Goal: Check status: Check status

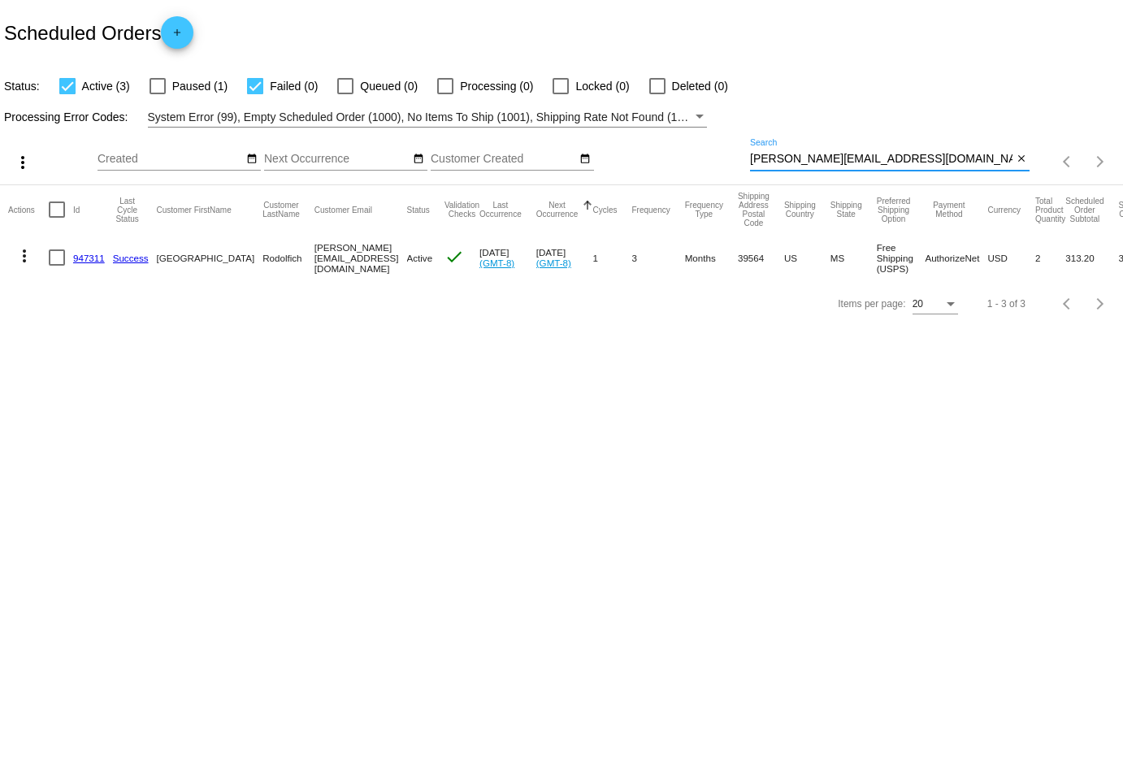
drag, startPoint x: 945, startPoint y: 160, endPoint x: 711, endPoint y: 147, distance: 234.4
click at [711, 147] on div "more_vert Aug Jan Feb Mar [DATE]" at bounding box center [561, 157] width 1123 height 58
drag, startPoint x: 548, startPoint y: 414, endPoint x: 617, endPoint y: 323, distance: 113.6
click at [566, 380] on body "Scheduled Orders add Status: Active (3) Paused (1) Failed (0) Queued (0) Proces…" at bounding box center [561, 385] width 1123 height 771
drag, startPoint x: 928, startPoint y: 162, endPoint x: 623, endPoint y: 157, distance: 304.7
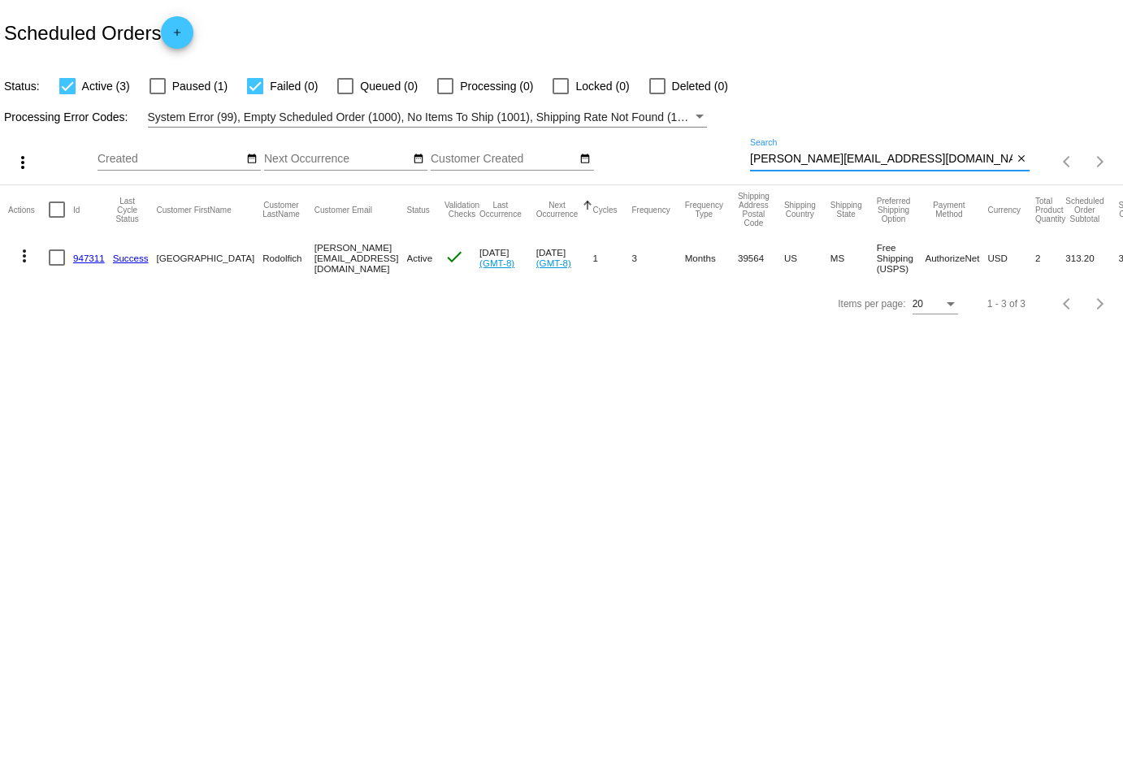
click at [623, 157] on div "more_vert Aug Jan Feb Mar [DATE]" at bounding box center [561, 157] width 1123 height 58
paste input "[EMAIL_ADDRESS]"
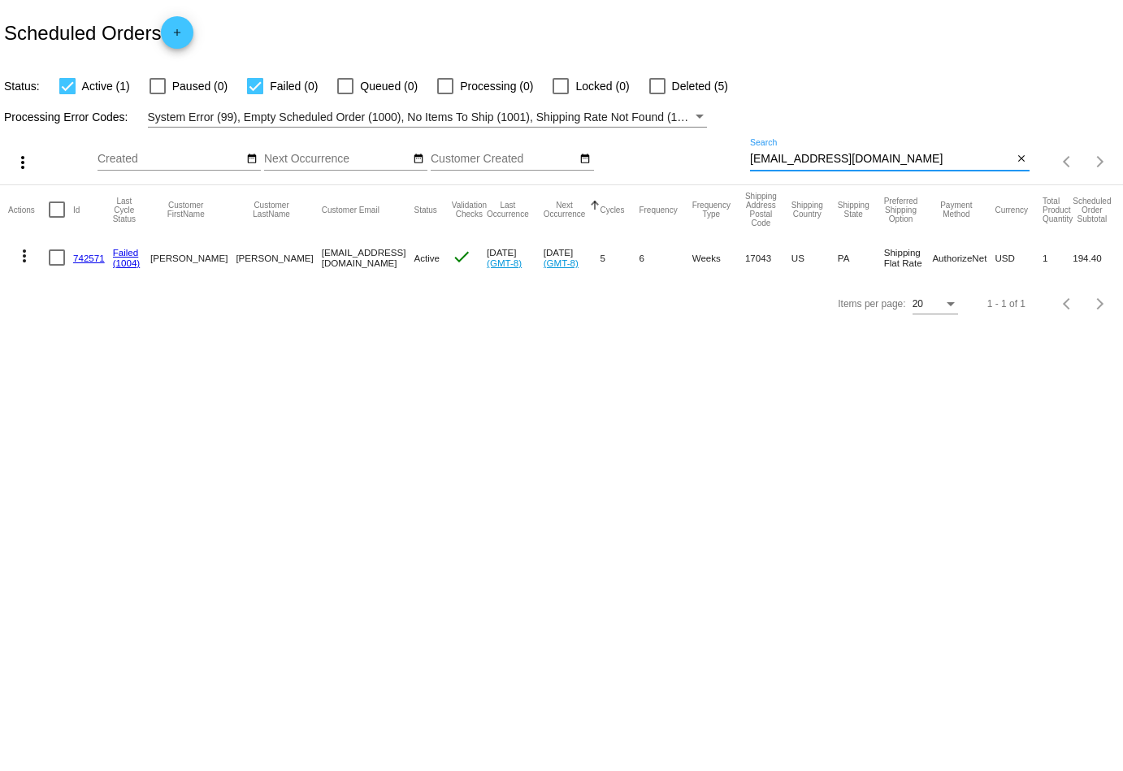
type input "[EMAIL_ADDRESS][DOMAIN_NAME]"
click at [22, 257] on mat-icon "more_vert" at bounding box center [25, 256] width 20 height 20
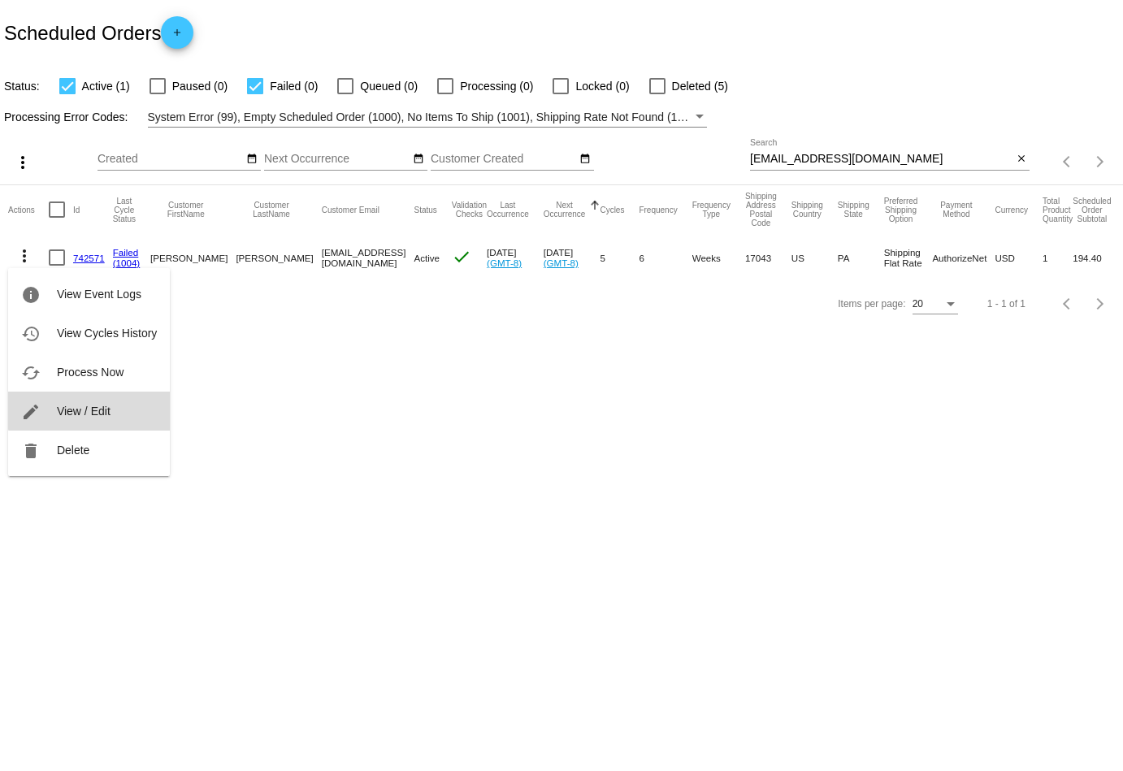
click at [112, 410] on button "edit View / Edit" at bounding box center [89, 411] width 162 height 39
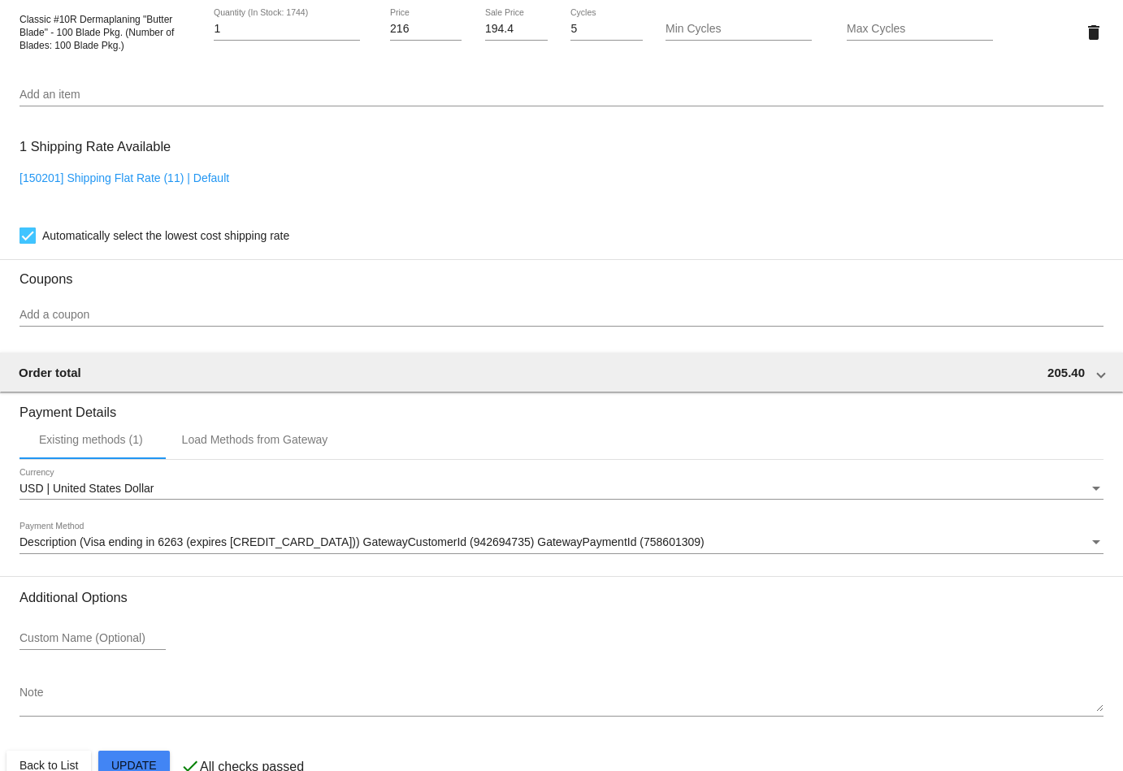
scroll to position [1194, 0]
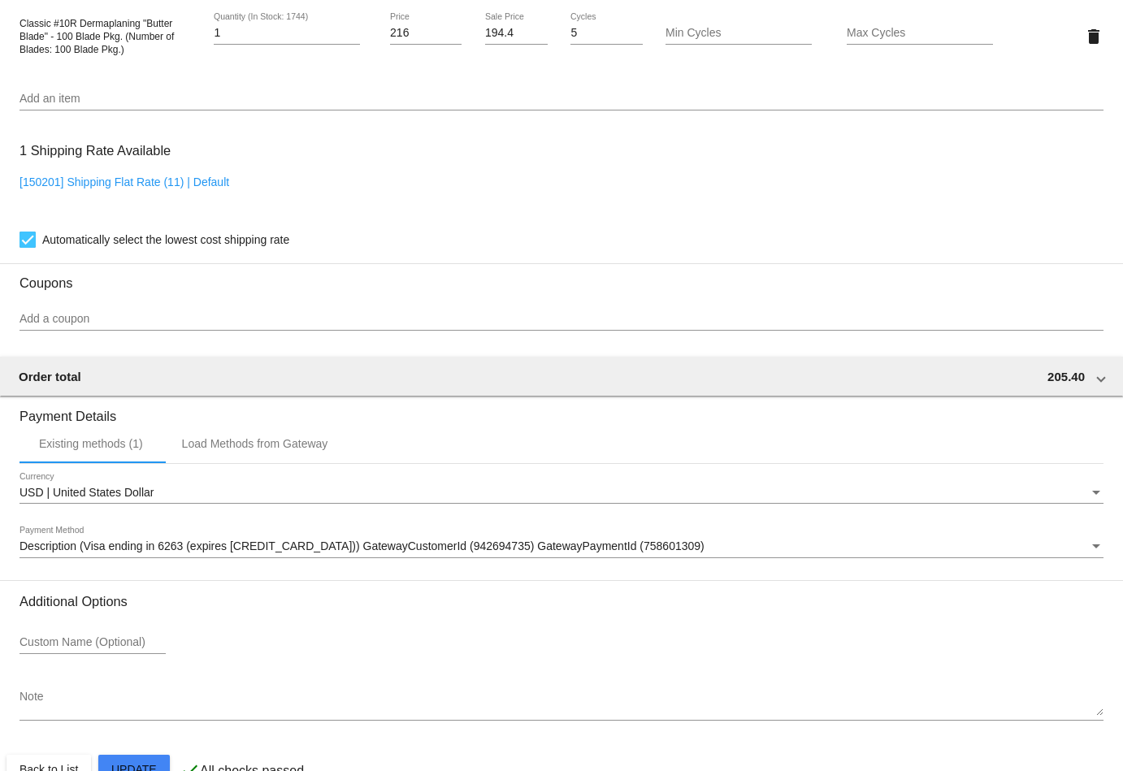
click at [197, 540] on div "Description (Visa ending in 6263 (expires [CREDIT_CARD_DATA])) GatewayCustomerI…" at bounding box center [562, 543] width 1084 height 32
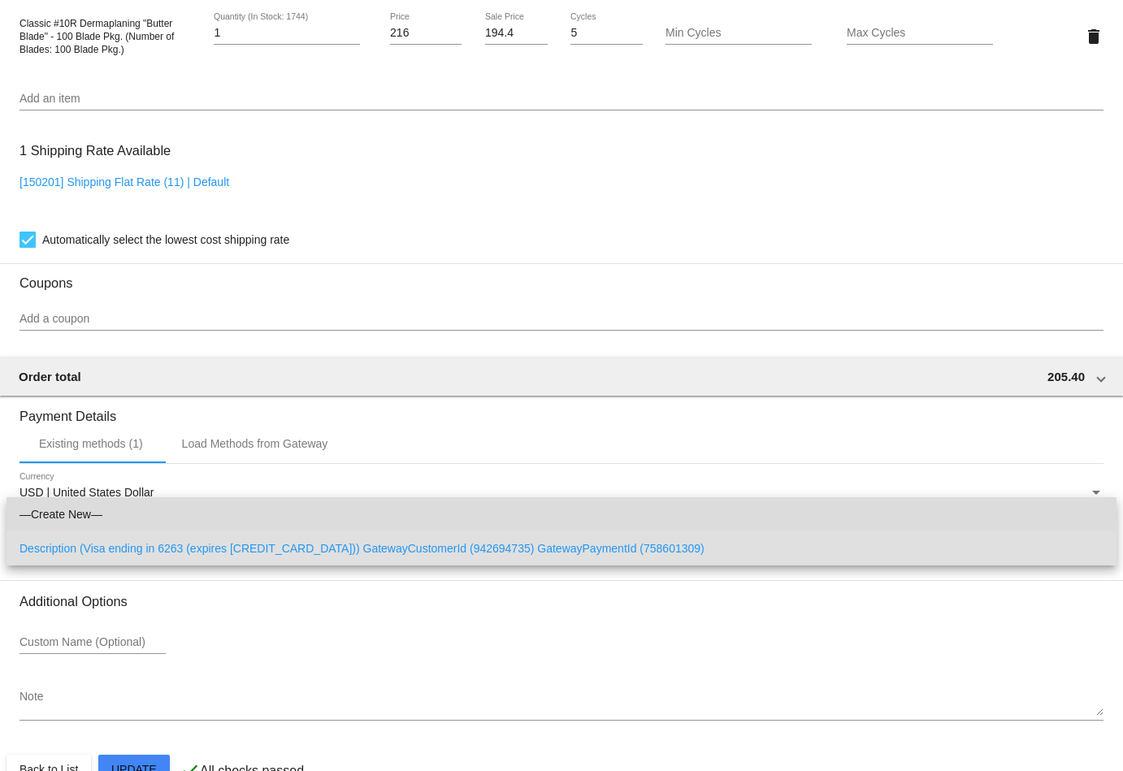
click at [193, 514] on span "—Create New—" at bounding box center [562, 514] width 1084 height 34
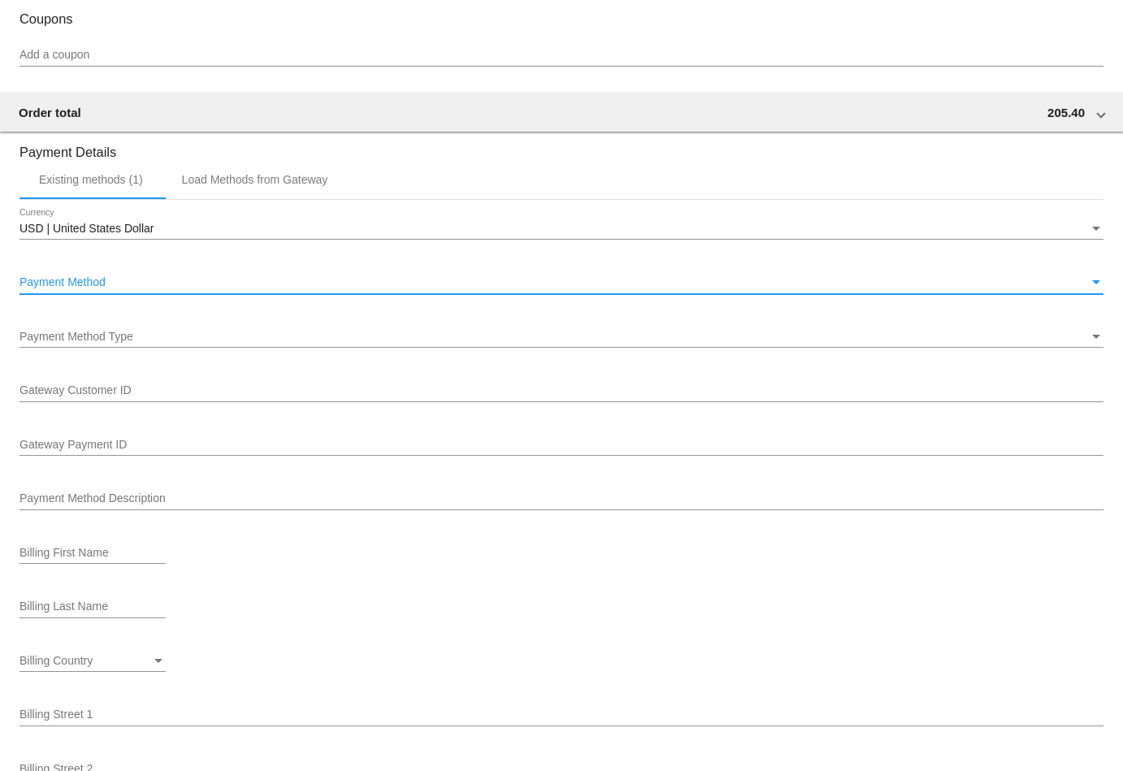
scroll to position [1460, 0]
click at [108, 288] on div "Payment Method" at bounding box center [554, 281] width 1069 height 13
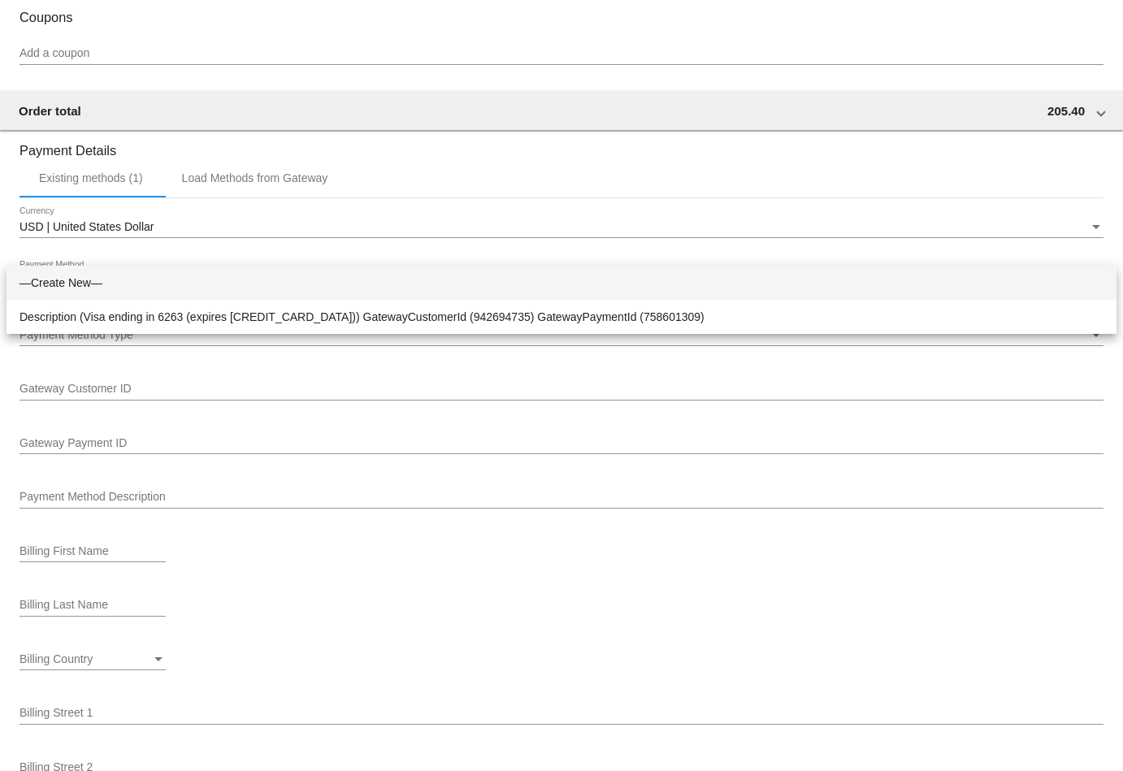
click at [194, 538] on div at bounding box center [561, 385] width 1123 height 771
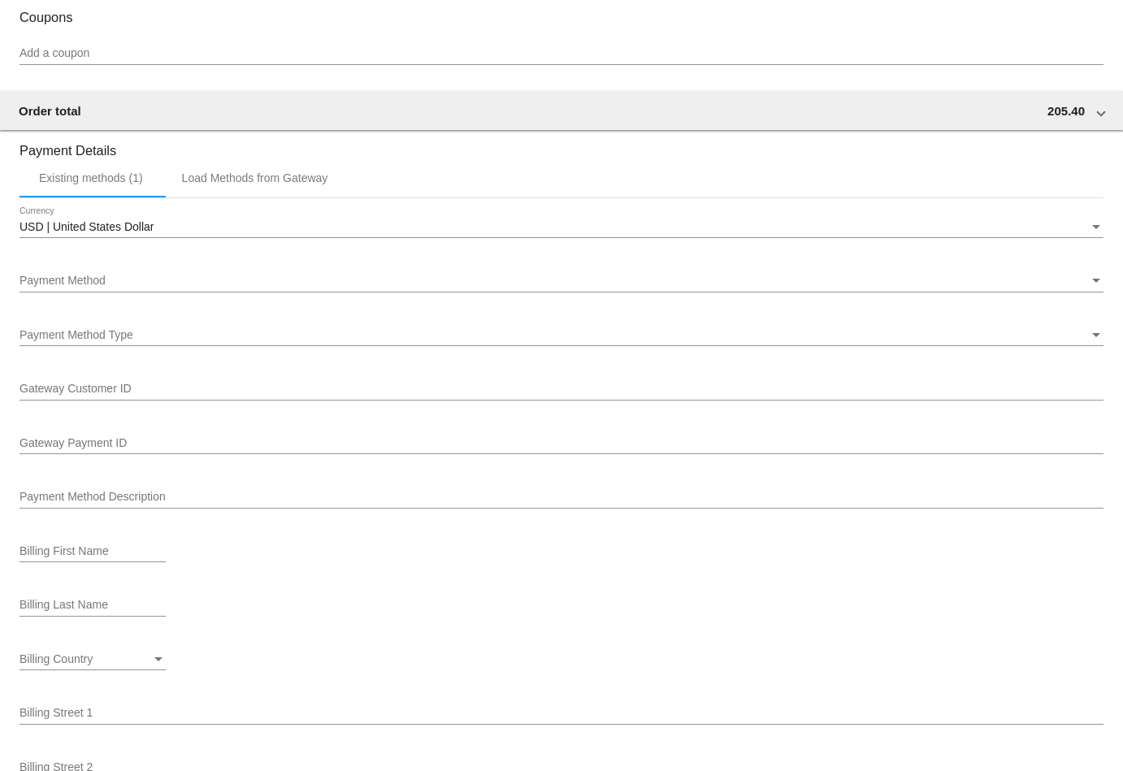
click at [147, 338] on div "Payment Method Type" at bounding box center [554, 335] width 1069 height 13
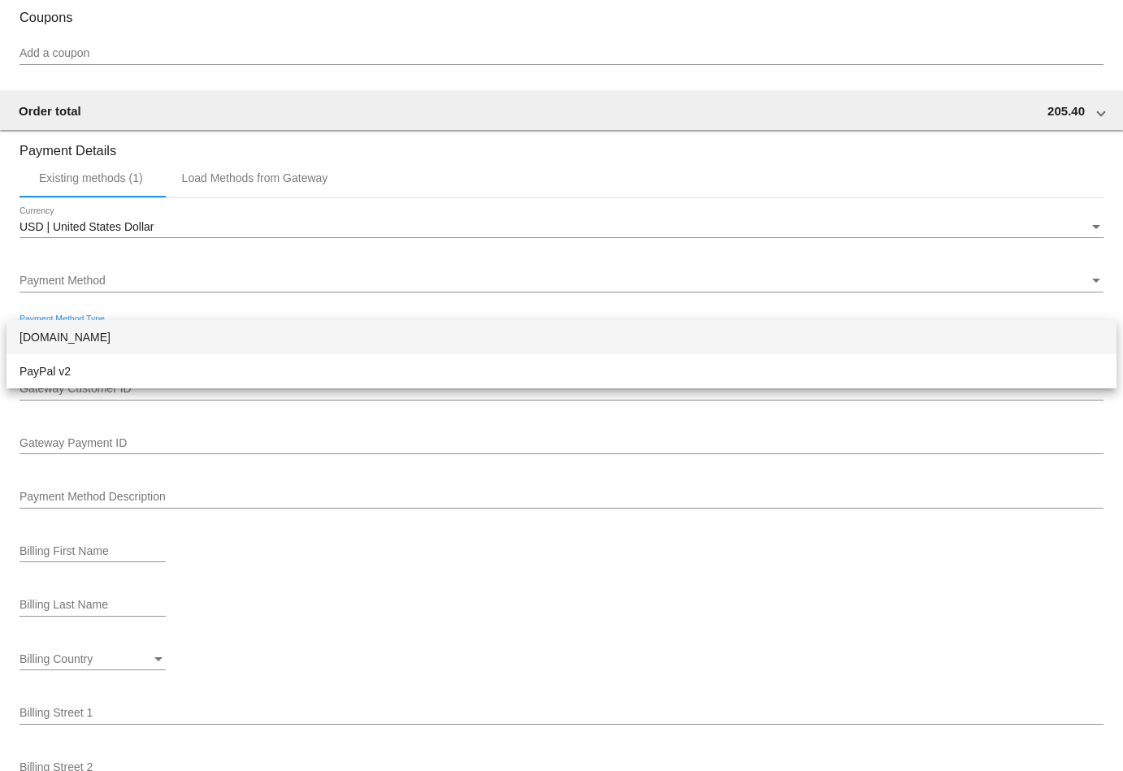
click at [126, 334] on span "[DOMAIN_NAME]" at bounding box center [562, 337] width 1084 height 34
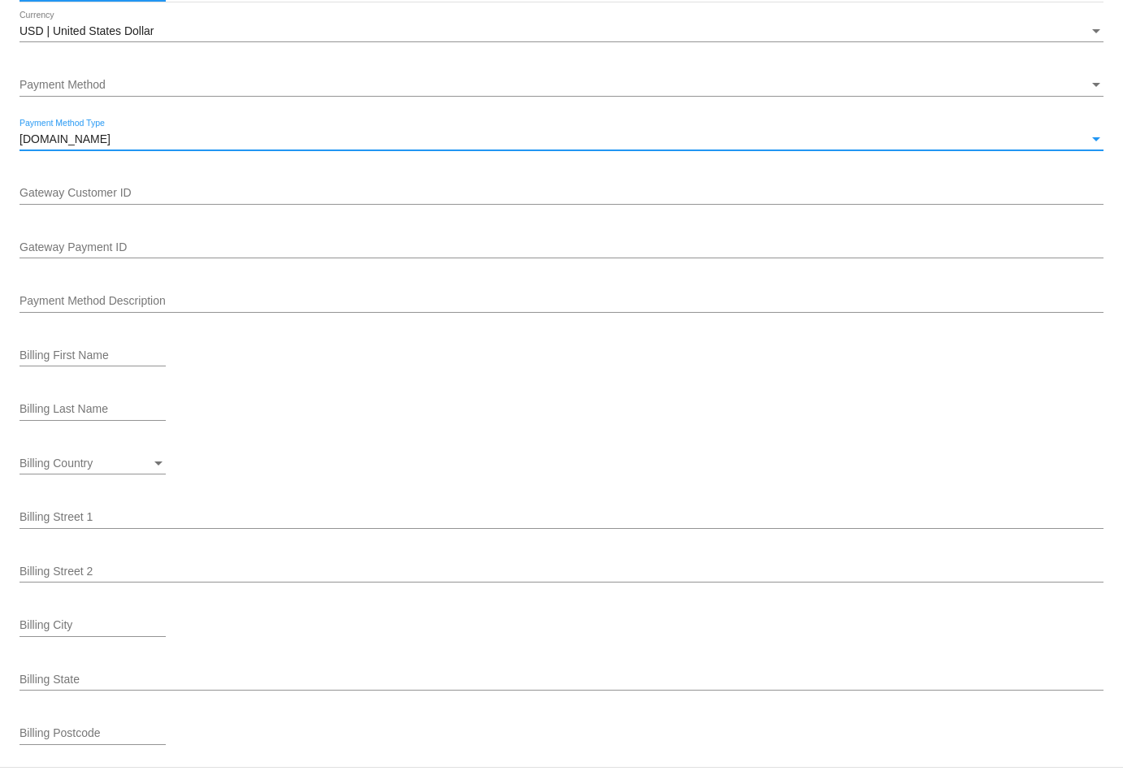
scroll to position [1657, 0]
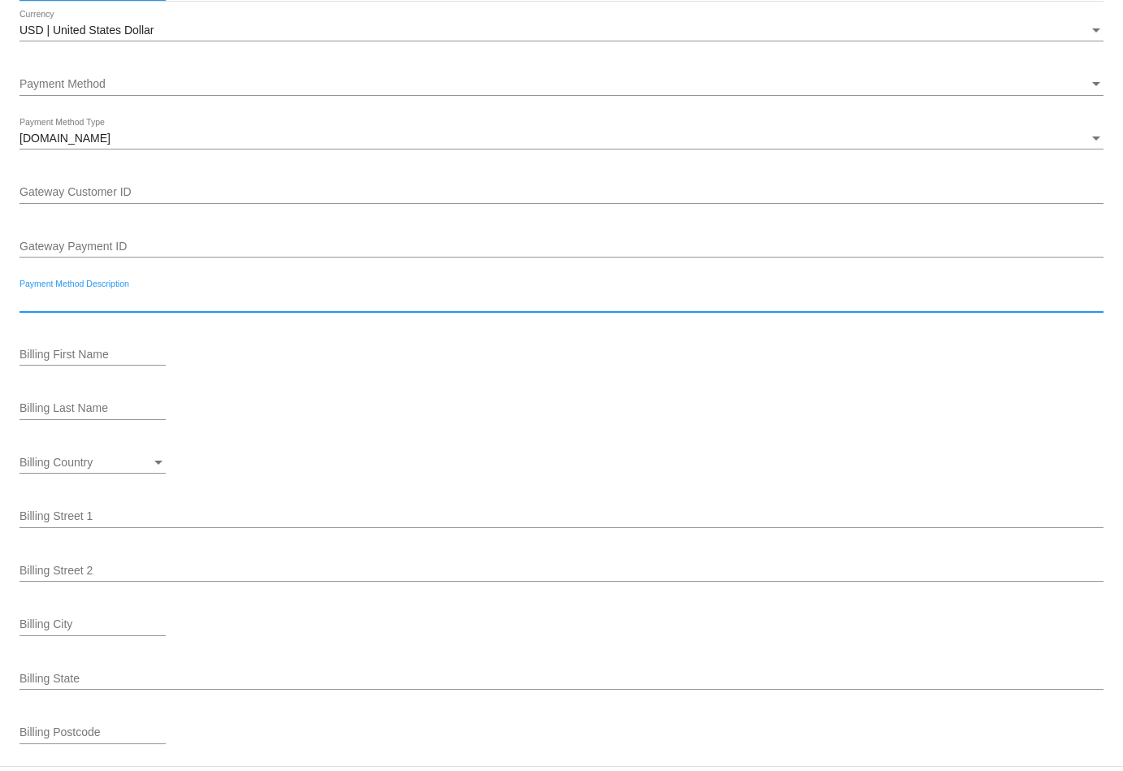
click at [150, 301] on input "Payment Method Description" at bounding box center [562, 300] width 1084 height 13
click at [349, 393] on div "Billing Last Name" at bounding box center [562, 411] width 1084 height 46
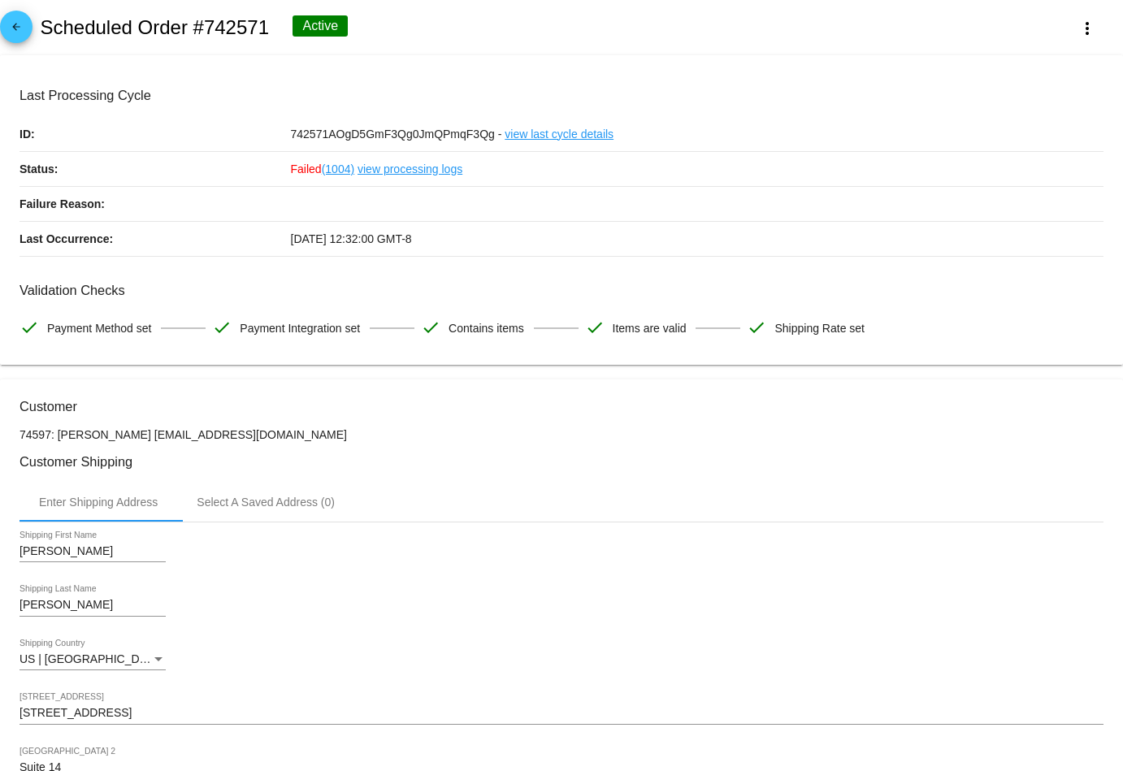
scroll to position [0, 0]
click at [16, 28] on mat-icon "arrow_back" at bounding box center [17, 31] width 20 height 20
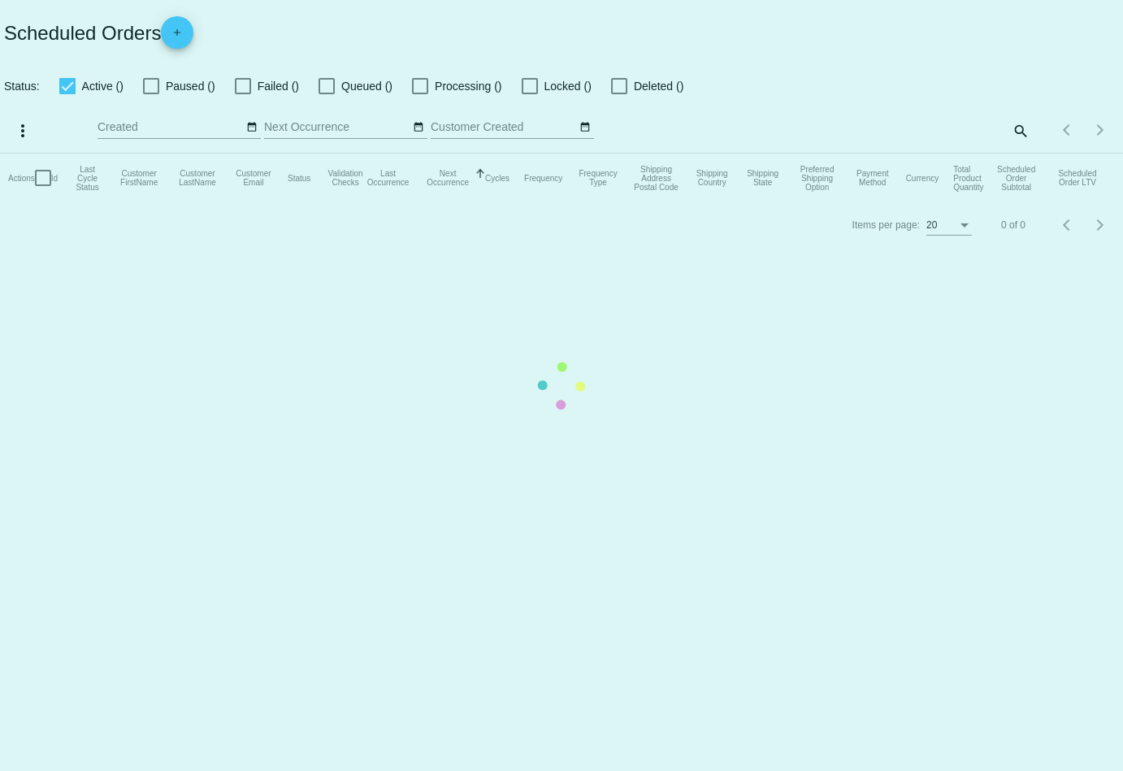
checkbox input "true"
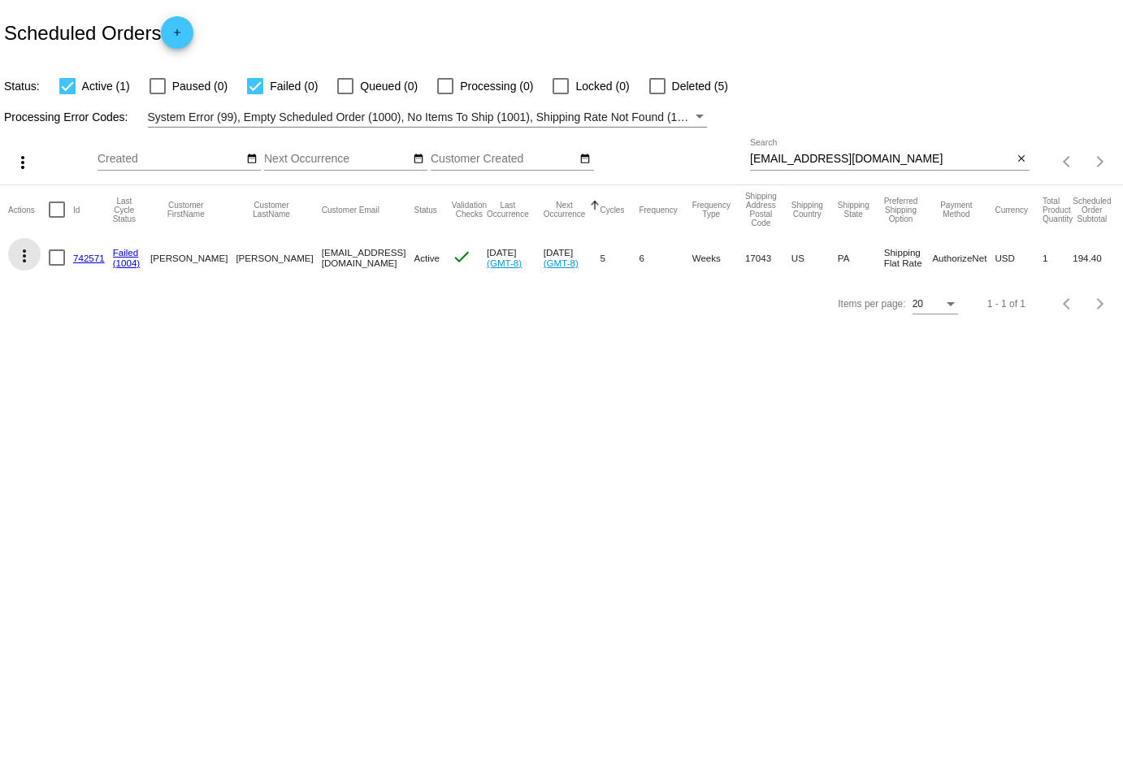
click at [20, 247] on mat-icon "more_vert" at bounding box center [25, 256] width 20 height 20
click at [527, 346] on div at bounding box center [561, 385] width 1123 height 771
click at [20, 257] on mat-icon "more_vert" at bounding box center [25, 256] width 20 height 20
click at [553, 397] on div at bounding box center [561, 385] width 1123 height 771
click at [27, 253] on mat-icon "more_vert" at bounding box center [25, 256] width 20 height 20
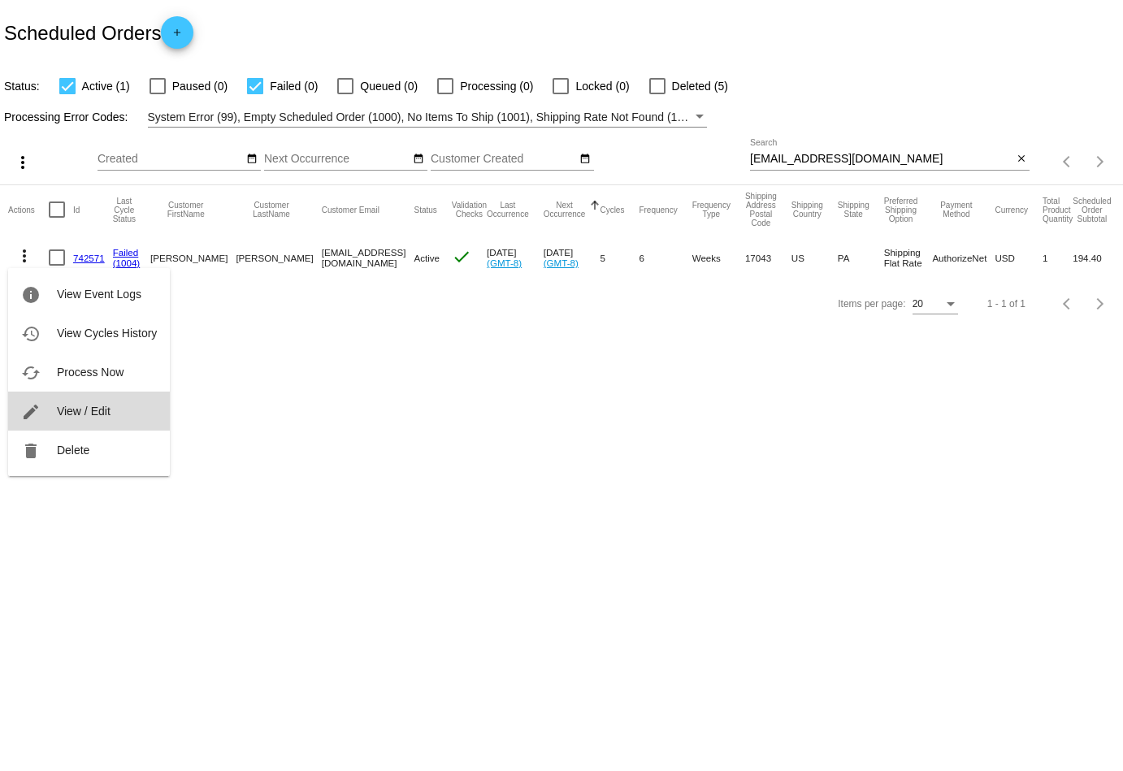
click at [76, 404] on button "edit View / Edit" at bounding box center [89, 411] width 162 height 39
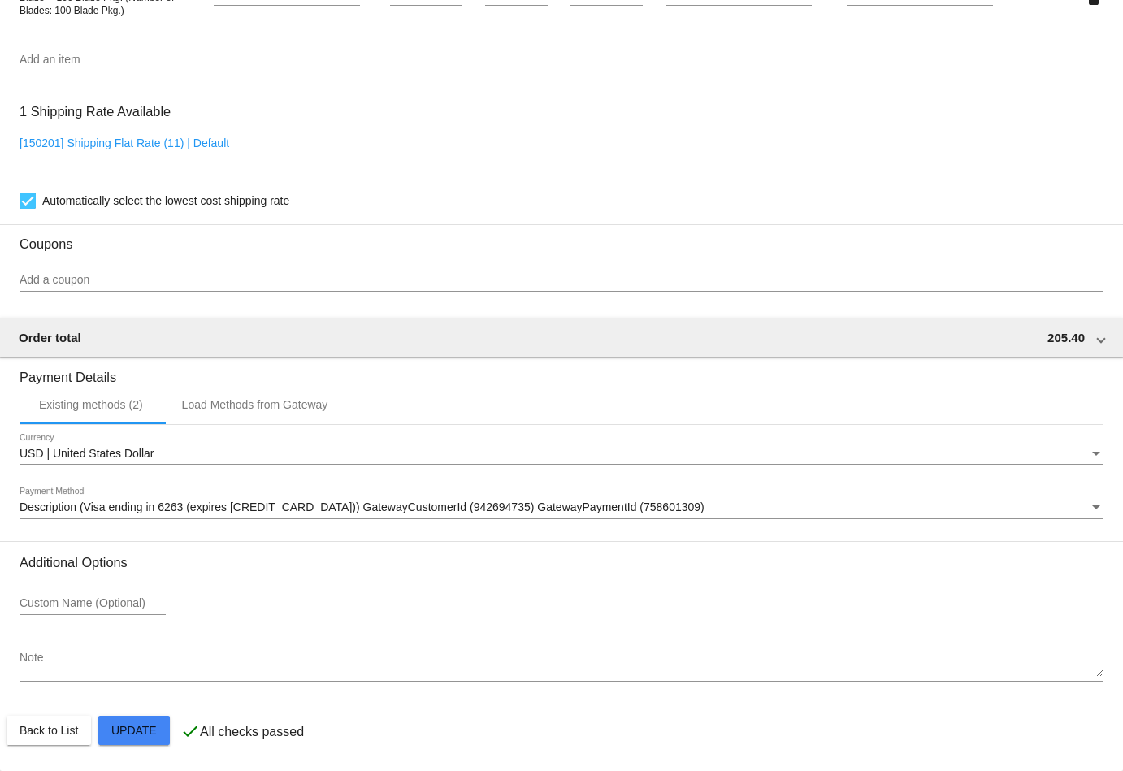
scroll to position [1235, 0]
click at [326, 497] on div "Description (Visa ending in 6263 (expires [CREDIT_CARD_DATA])) GatewayCustomerI…" at bounding box center [562, 504] width 1084 height 32
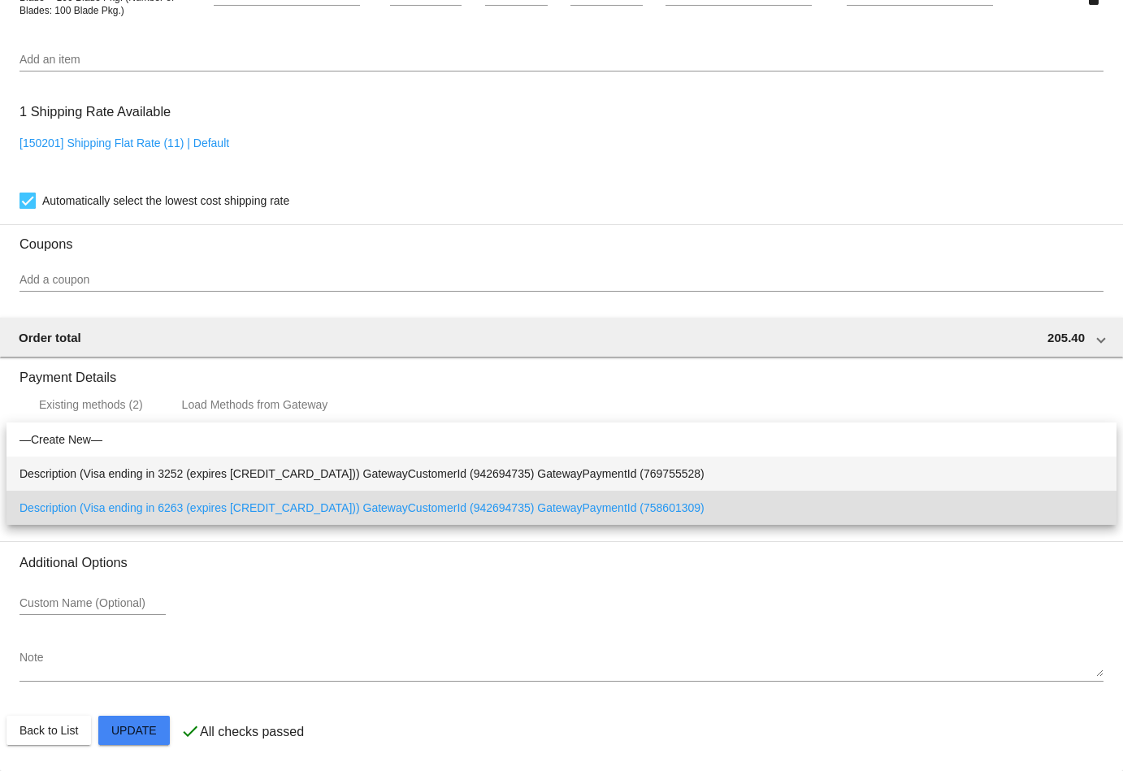
click at [318, 477] on span "Description (Visa ending in 3252 (expires [CREDIT_CARD_DATA])) GatewayCustomerI…" at bounding box center [562, 474] width 1084 height 34
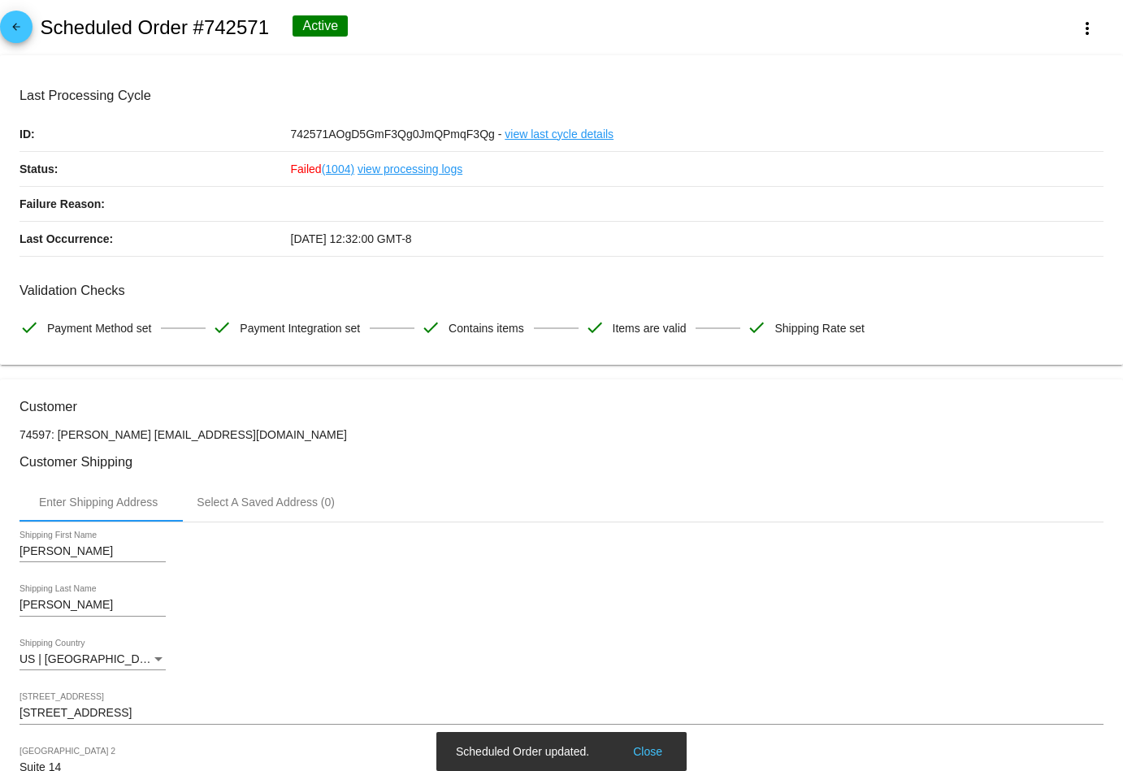
scroll to position [0, 0]
click at [19, 26] on mat-icon "arrow_back" at bounding box center [17, 31] width 20 height 20
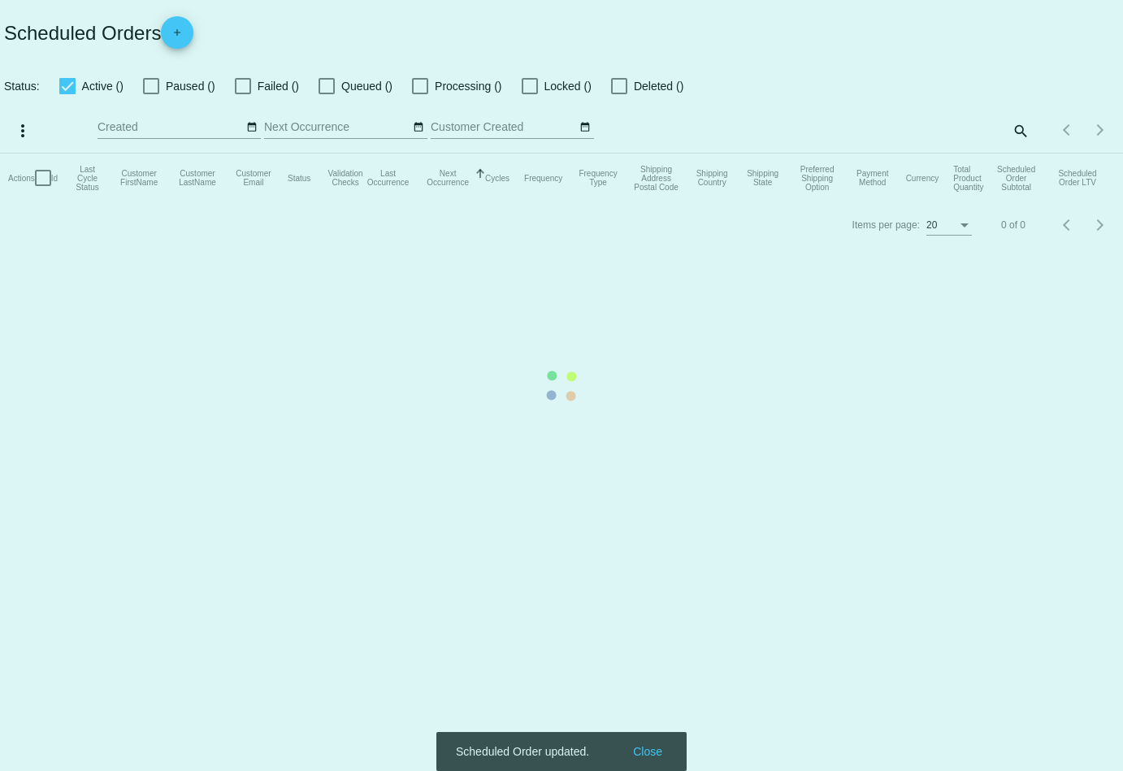
checkbox input "true"
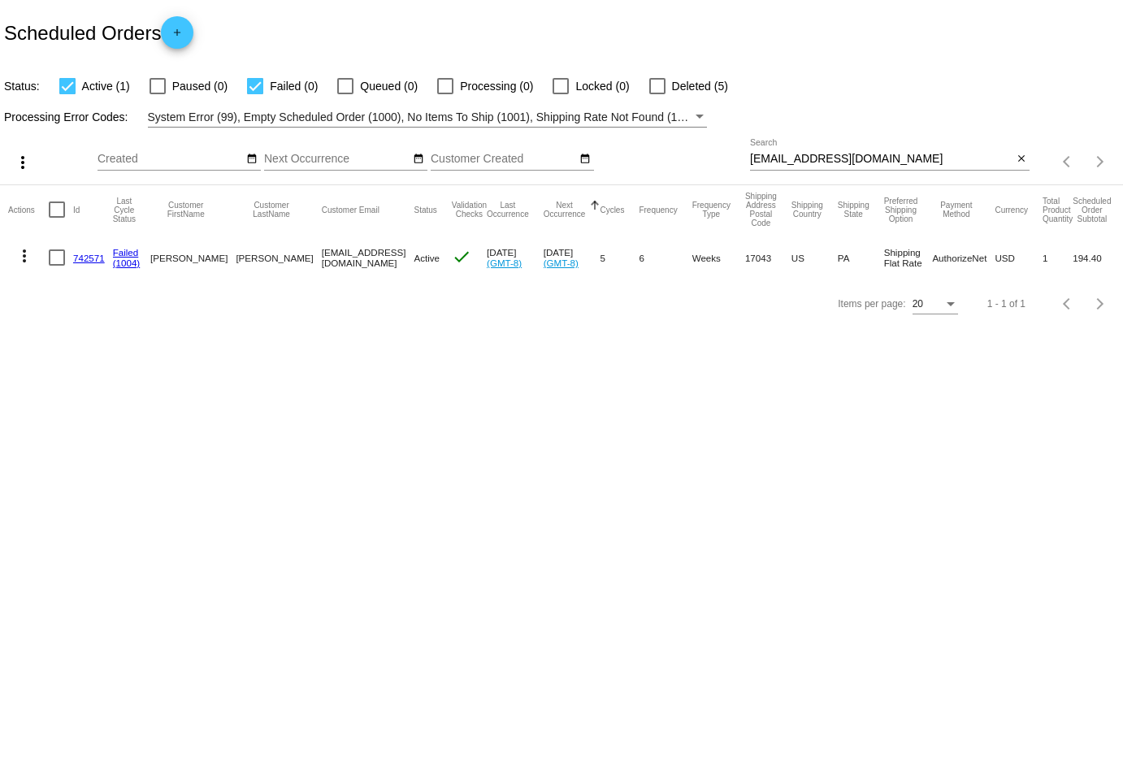
click at [23, 254] on mat-icon "more_vert" at bounding box center [25, 256] width 20 height 20
click at [81, 371] on span "Process Now" at bounding box center [90, 372] width 67 height 13
